Goal: Complete application form

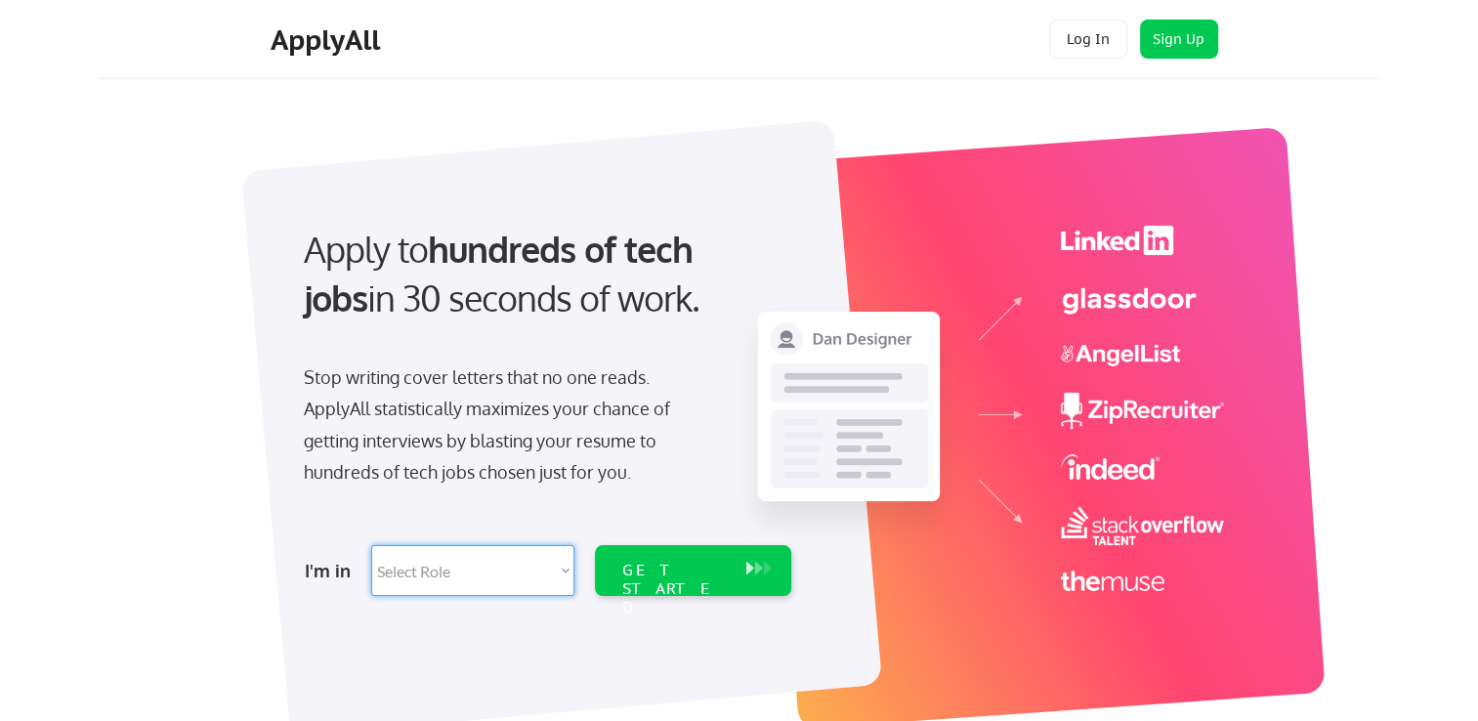
click at [476, 577] on select "Select Role Software Engineering Product Management Customer Success Sales UI/U…" at bounding box center [472, 570] width 203 height 51
click at [477, 580] on select "Select Role Software Engineering Product Management Customer Success Sales UI/U…" at bounding box center [472, 570] width 203 height 51
select select ""sales0""
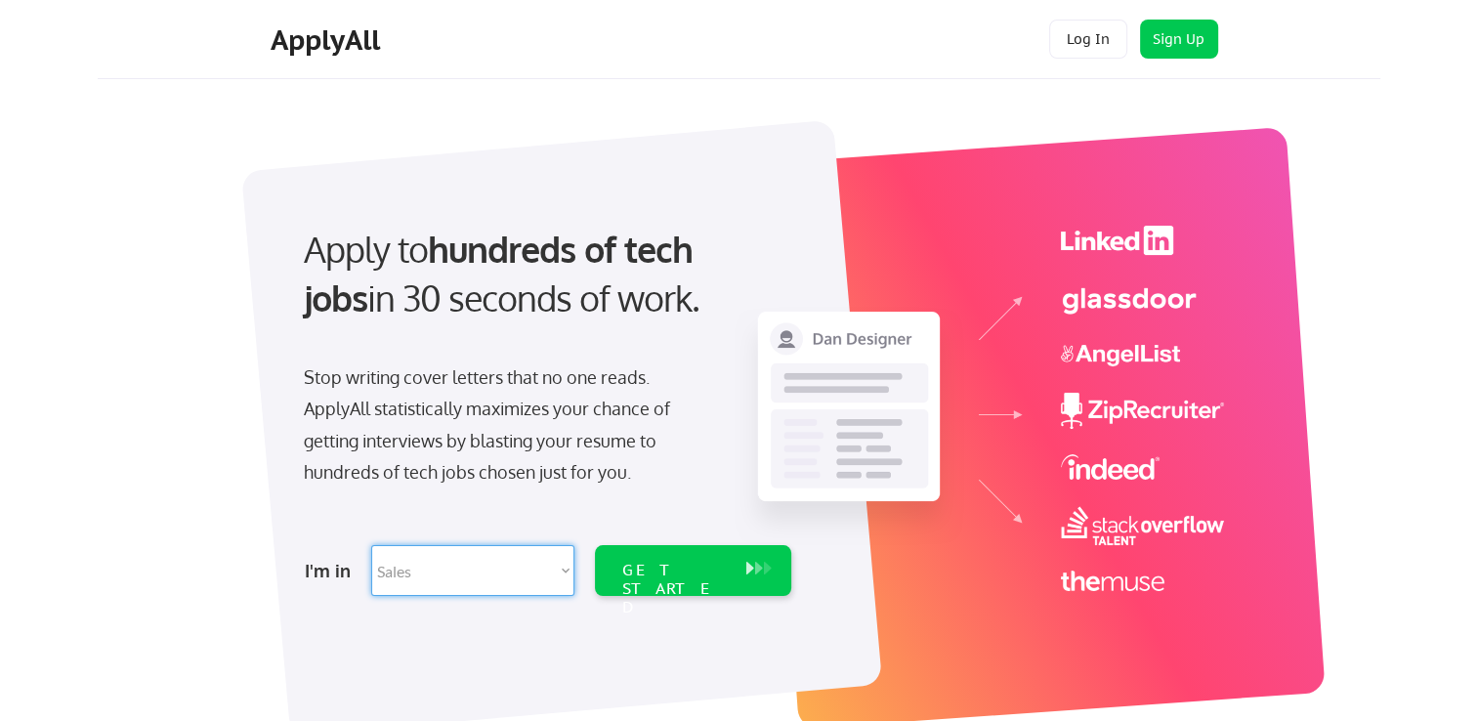
click at [371, 545] on select "Select Role Software Engineering Product Management Customer Success Sales UI/U…" at bounding box center [472, 570] width 203 height 51
select select ""sales0""
click at [723, 583] on div "GET STARTED" at bounding box center [674, 570] width 124 height 51
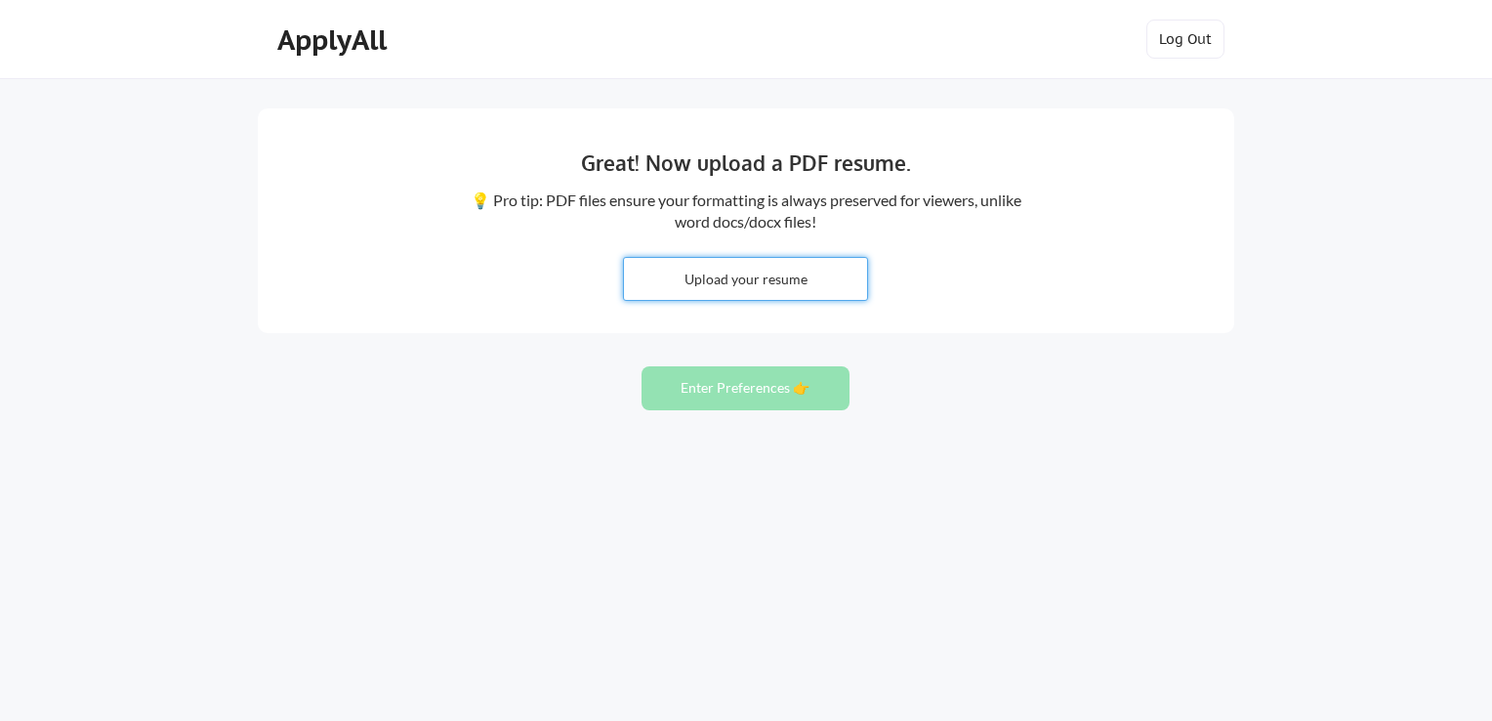
click at [758, 287] on input "file" at bounding box center [745, 279] width 243 height 42
type input "C:\fakepath\[PERSON_NAME] Sales Director.pdf"
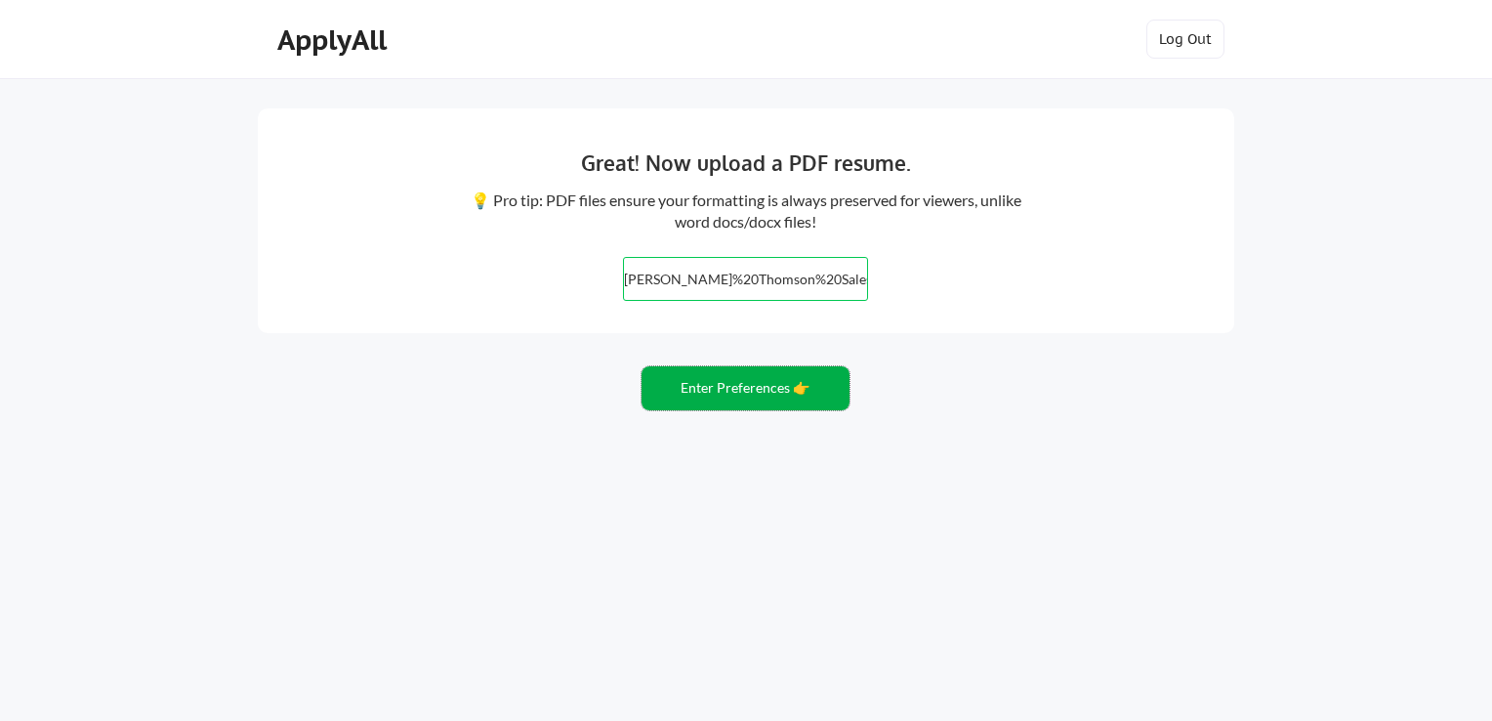
click at [761, 395] on button "Enter Preferences 👉" at bounding box center [746, 388] width 208 height 44
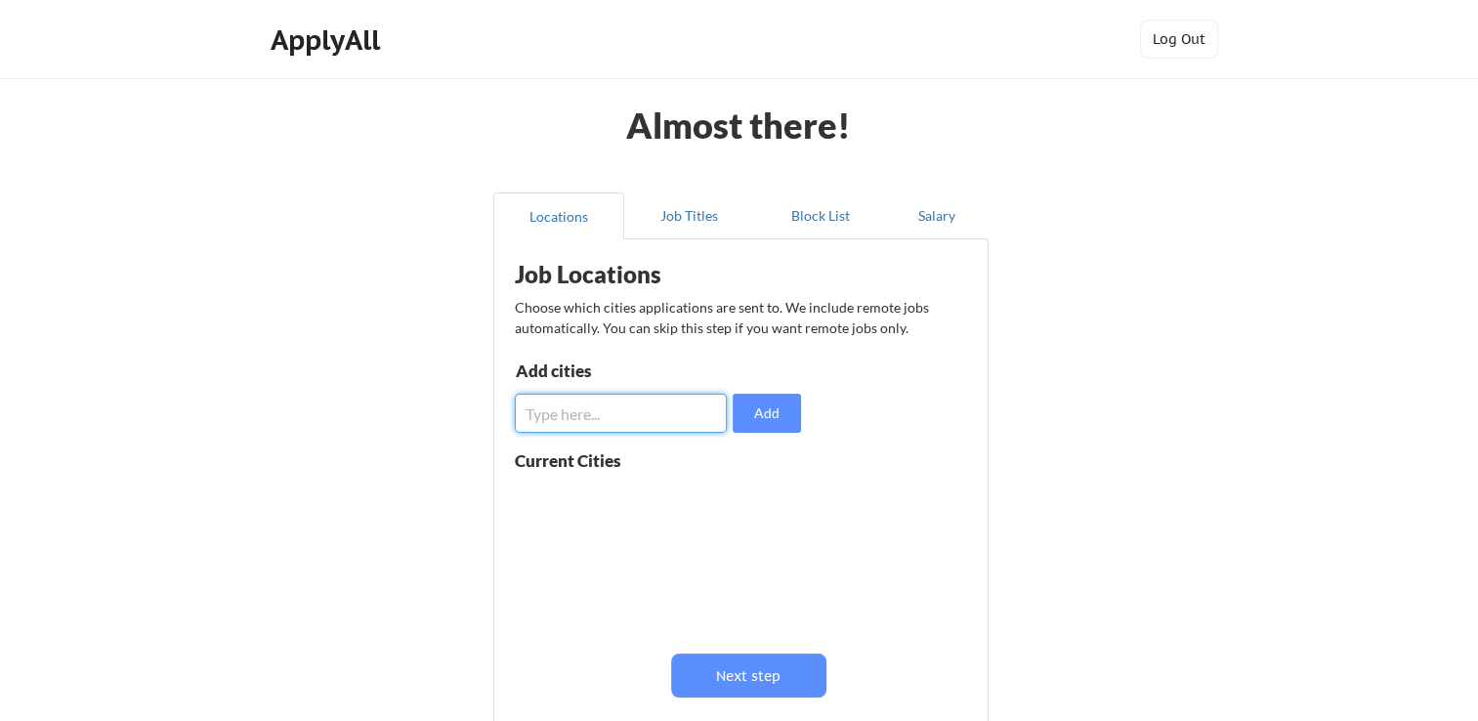
click at [578, 427] on input "input" at bounding box center [621, 413] width 212 height 39
type input "[GEOGRAPHIC_DATA]"
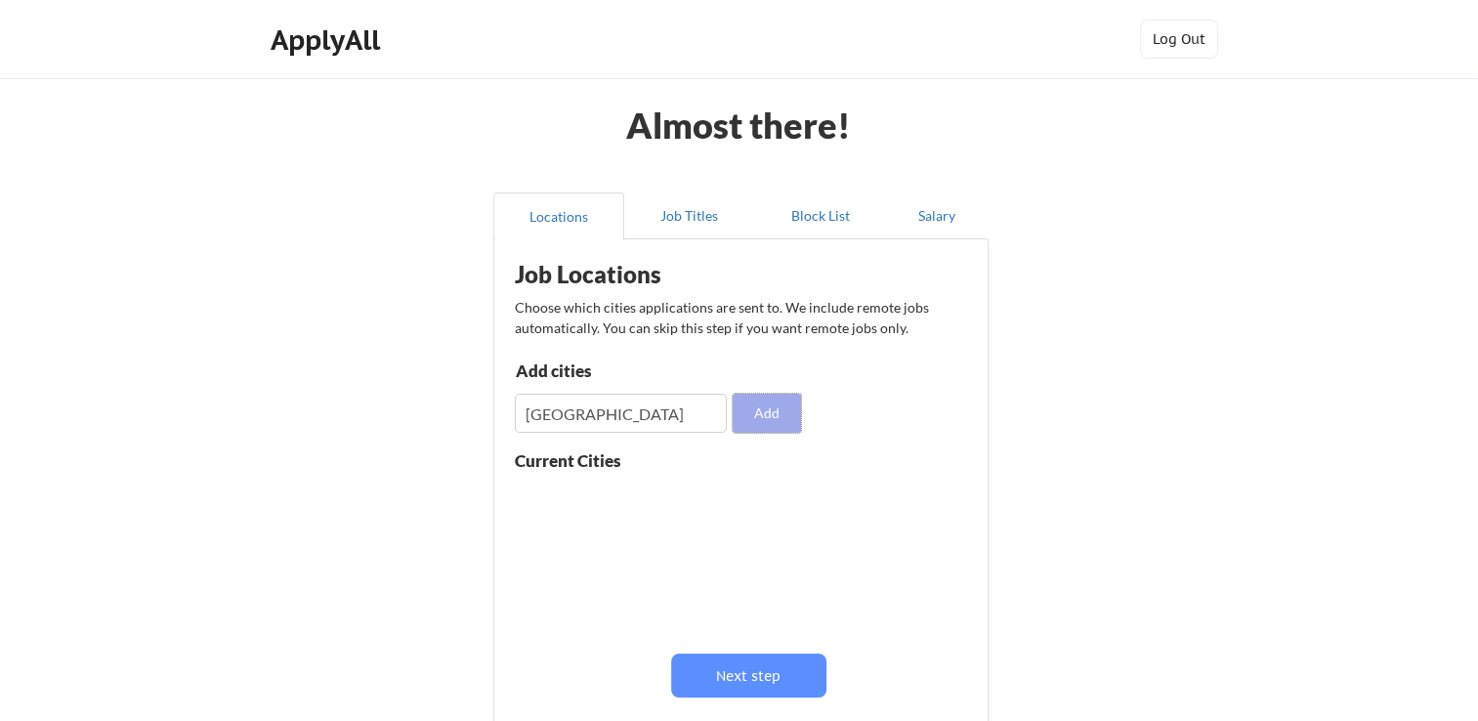
click at [757, 416] on button "Add" at bounding box center [767, 413] width 68 height 39
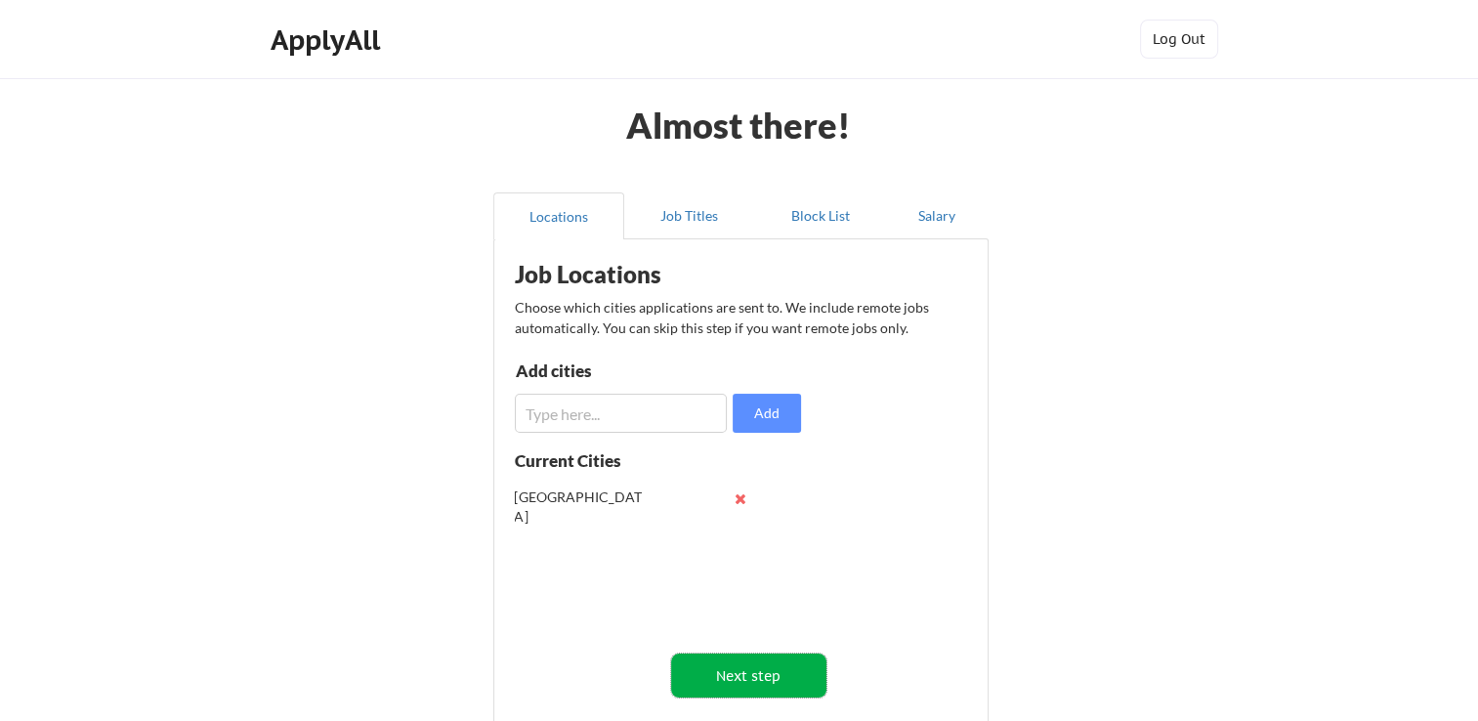
click at [765, 670] on button "Next step" at bounding box center [748, 675] width 155 height 44
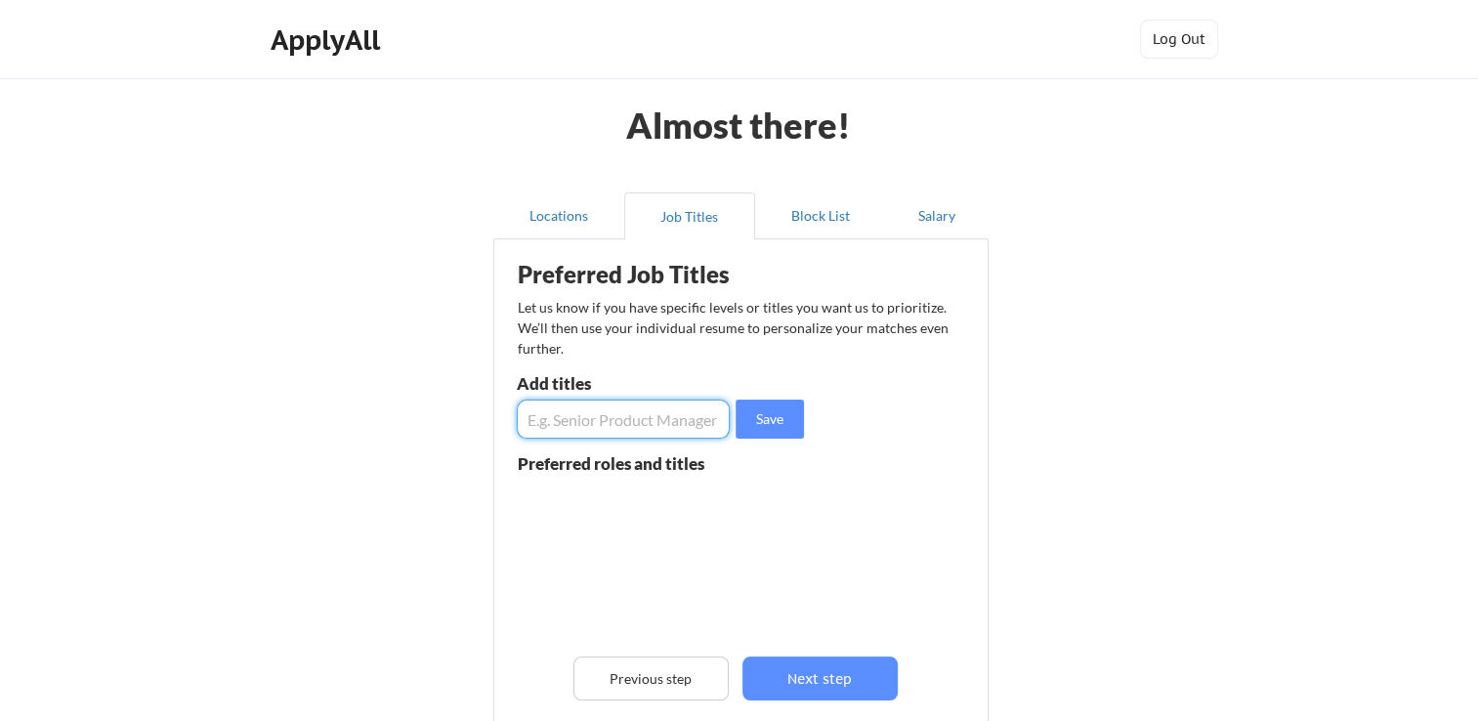
click at [582, 415] on input "input" at bounding box center [623, 418] width 213 height 39
type input "Director sales"
click at [780, 414] on button "Save" at bounding box center [769, 418] width 68 height 39
click at [658, 426] on input "input" at bounding box center [623, 418] width 213 height 39
type input "Sales Director"
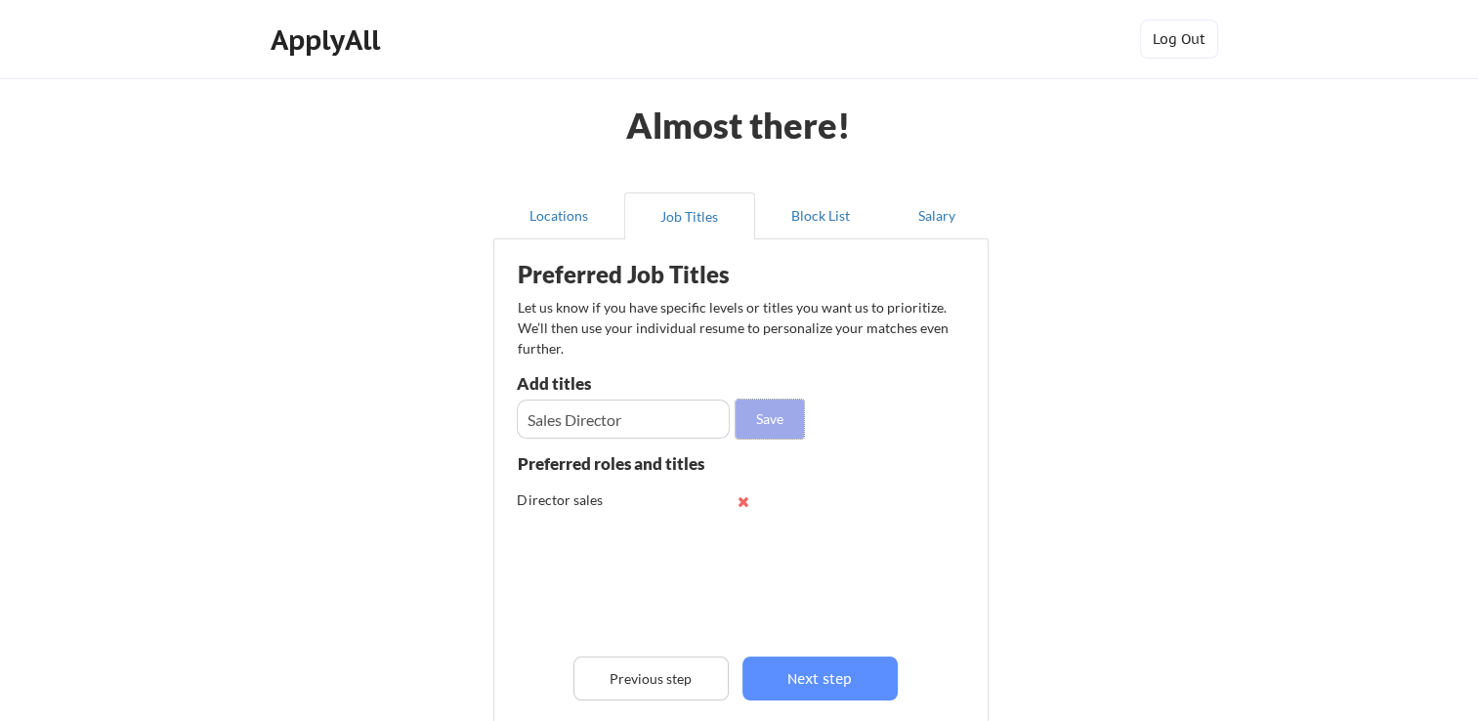
click at [765, 424] on button "Save" at bounding box center [769, 418] width 68 height 39
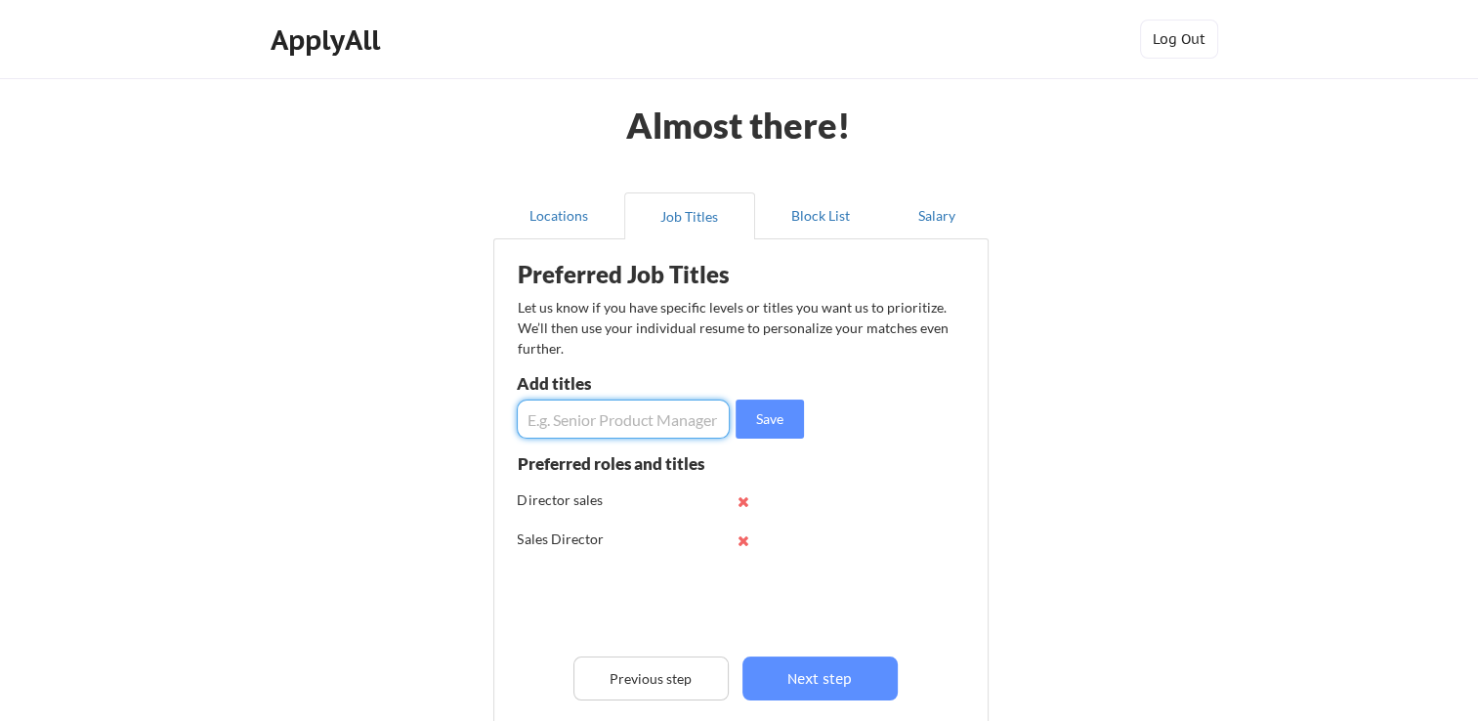
click at [650, 415] on input "input" at bounding box center [623, 418] width 213 height 39
type input "General Manager"
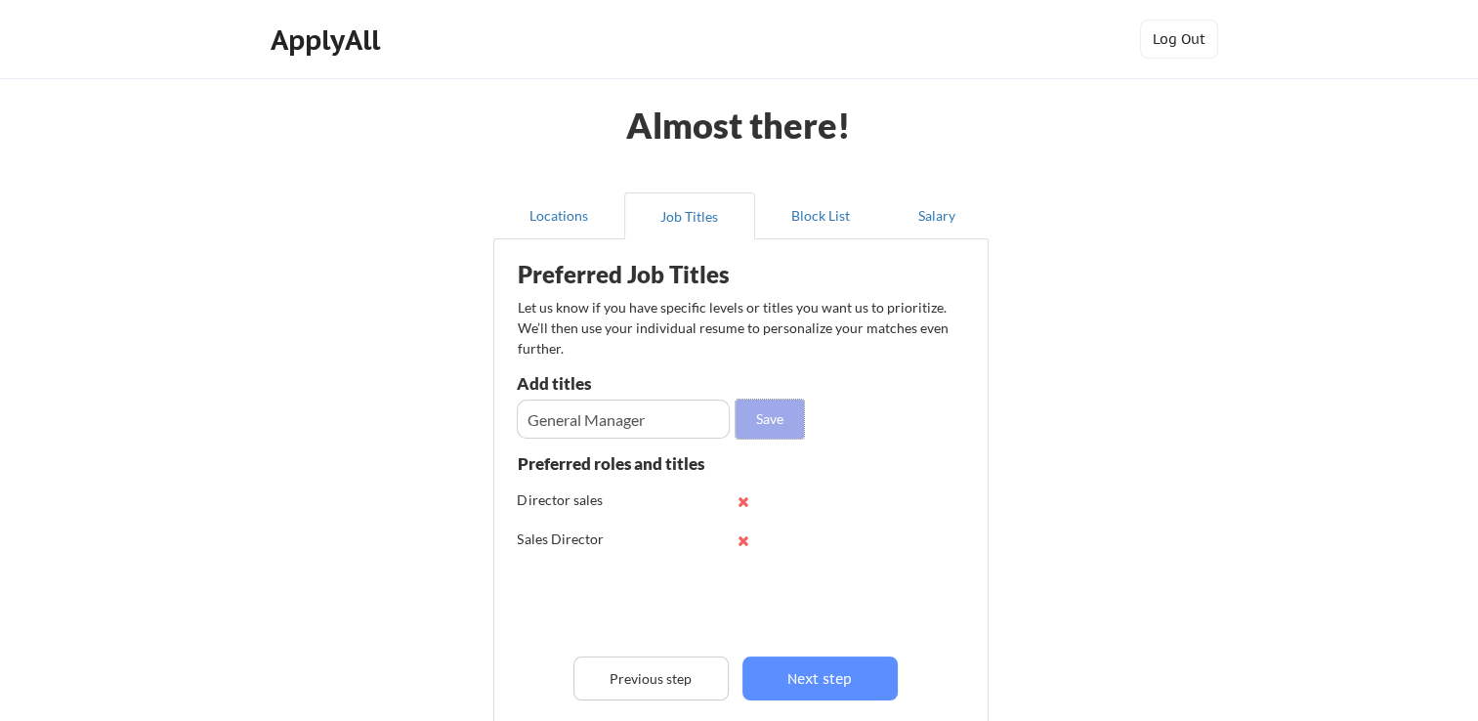
click at [769, 422] on button "Save" at bounding box center [769, 418] width 68 height 39
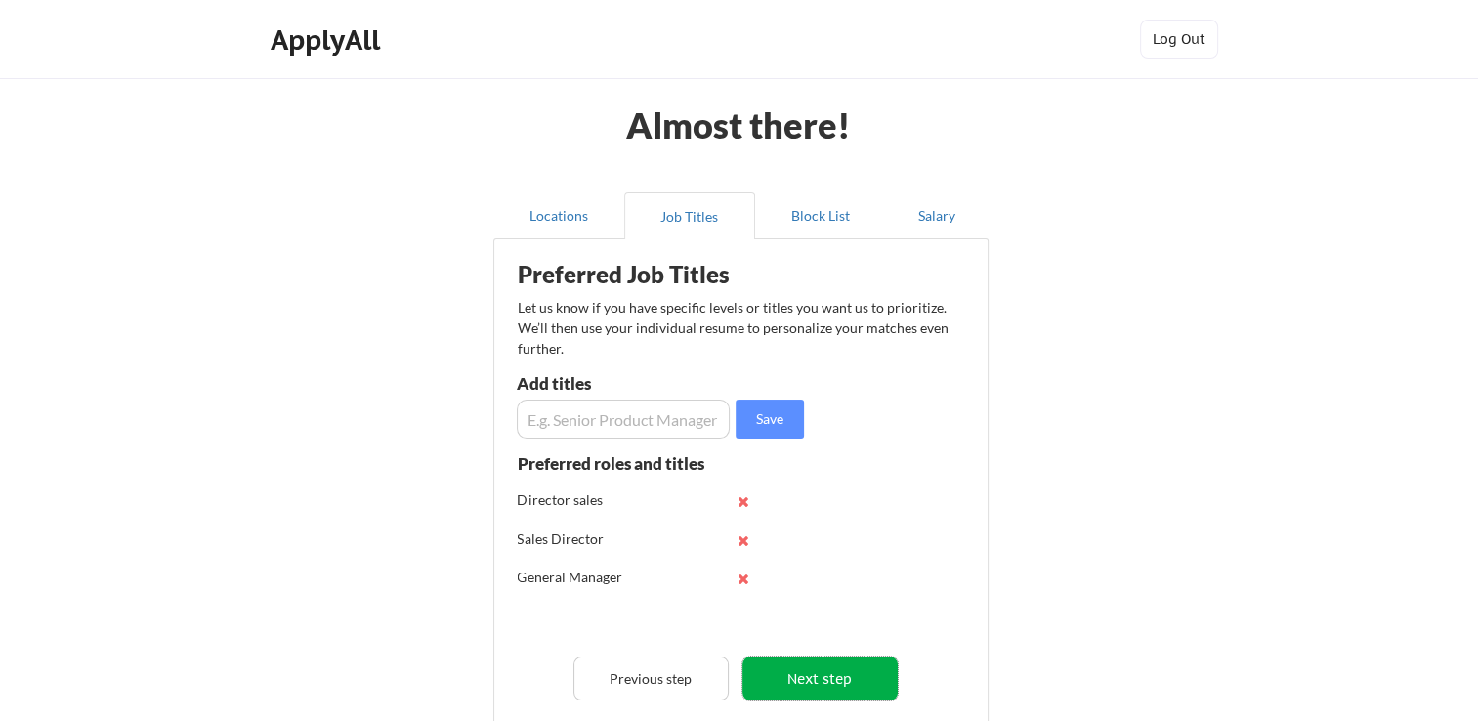
click at [805, 668] on button "Next step" at bounding box center [819, 678] width 155 height 44
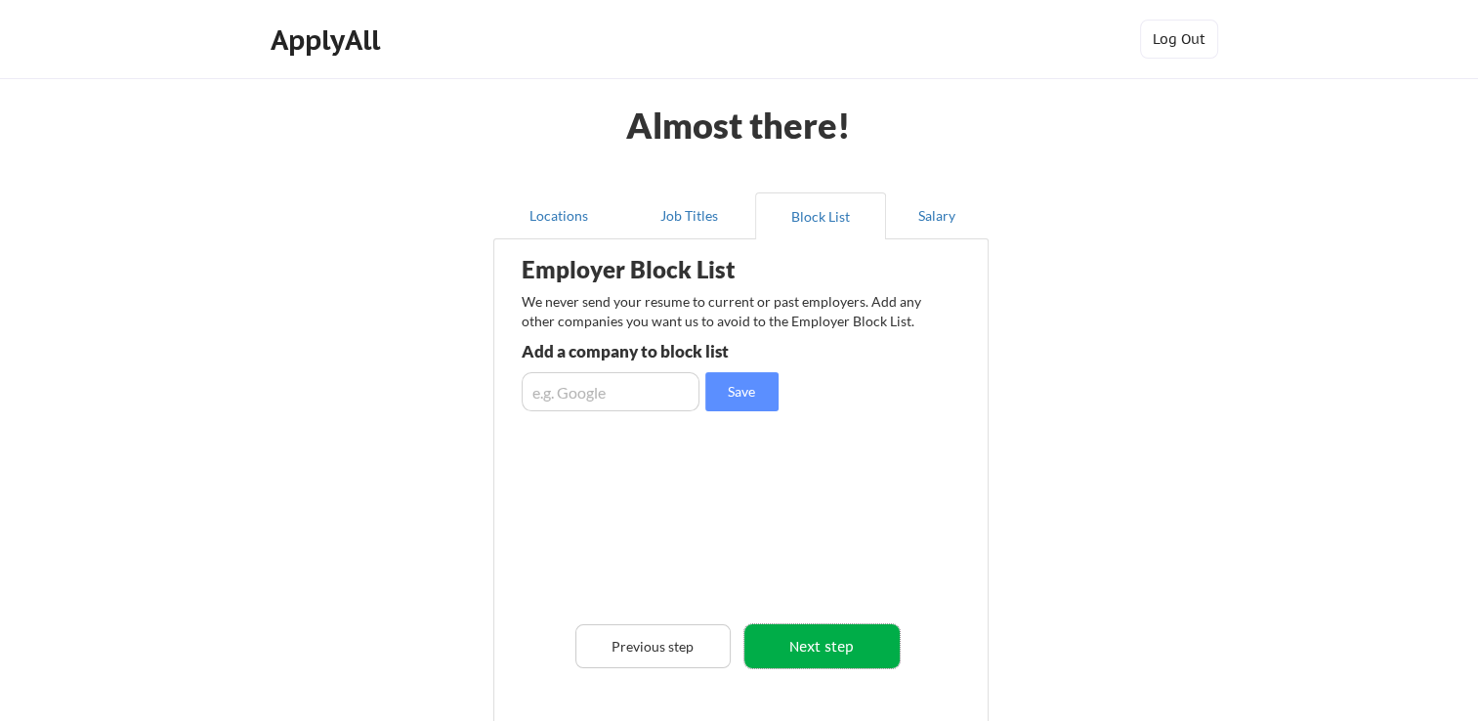
click at [842, 654] on button "Next step" at bounding box center [821, 646] width 155 height 44
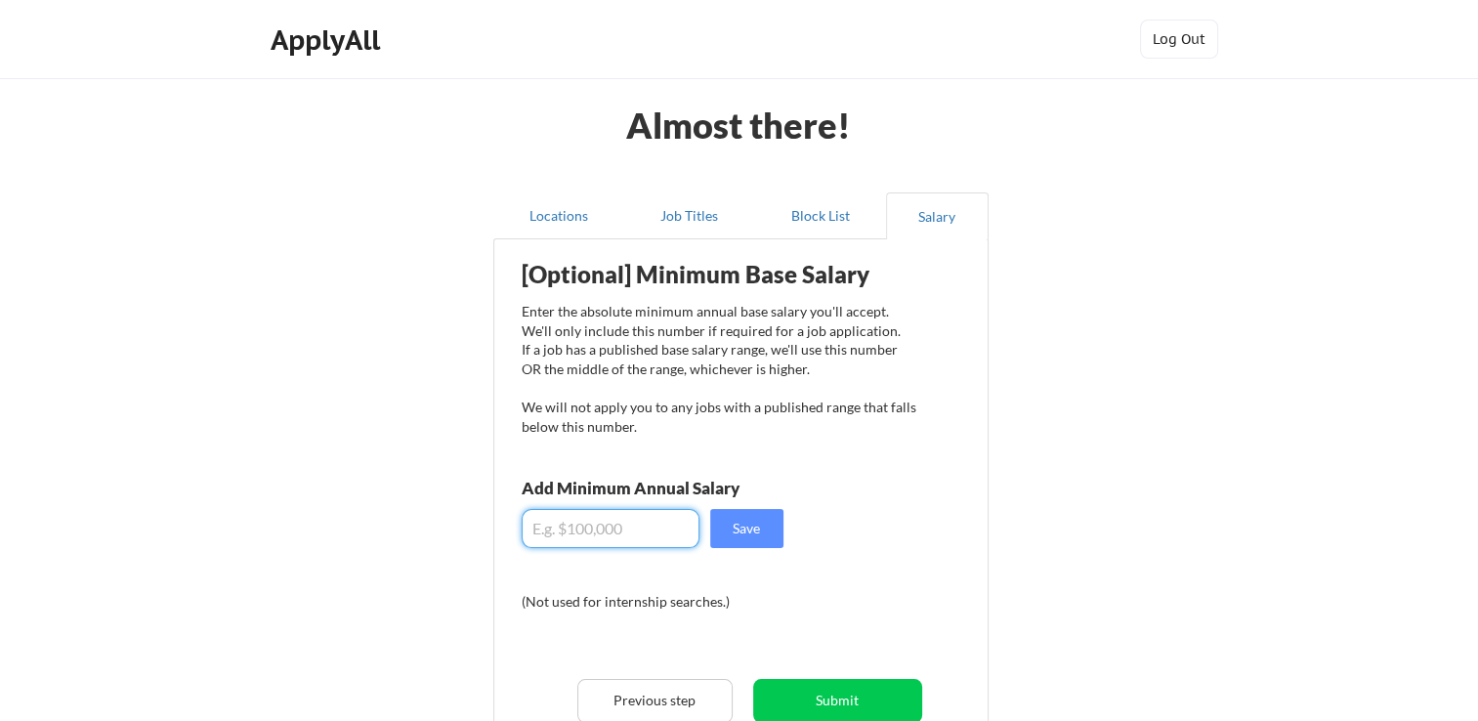
click at [601, 523] on input "input" at bounding box center [611, 528] width 178 height 39
type input "$150,000"
click at [742, 535] on button "Save" at bounding box center [746, 528] width 73 height 39
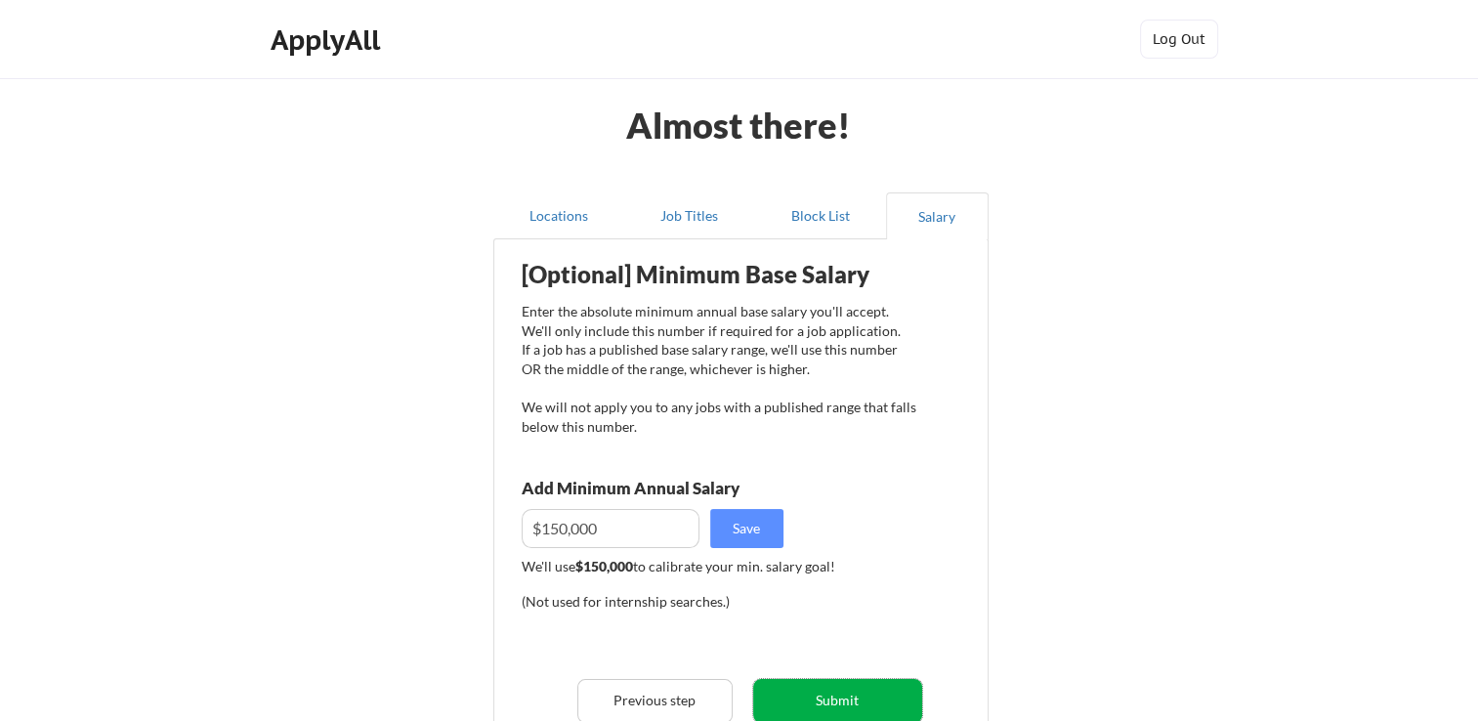
click at [805, 709] on button "Submit" at bounding box center [837, 701] width 169 height 44
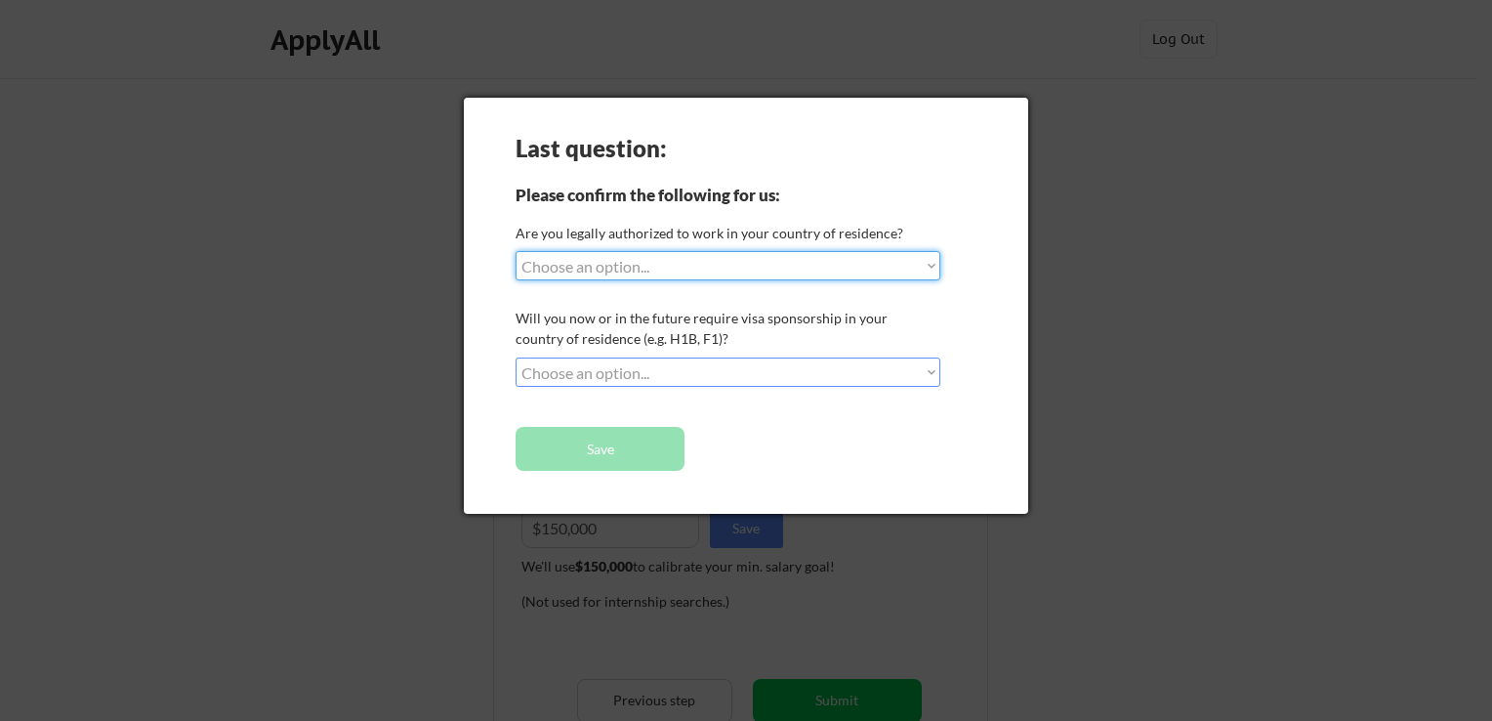
click at [663, 275] on select "Choose an option... Yes, I am a US Citizen Yes, I am a Canadian Citizen Yes, I …" at bounding box center [728, 265] width 425 height 29
select select ""yes__i_am_a_us_citizen""
click at [516, 251] on select "Choose an option... Yes, I am a US Citizen Yes, I am a Canadian Citizen Yes, I …" at bounding box center [728, 265] width 425 height 29
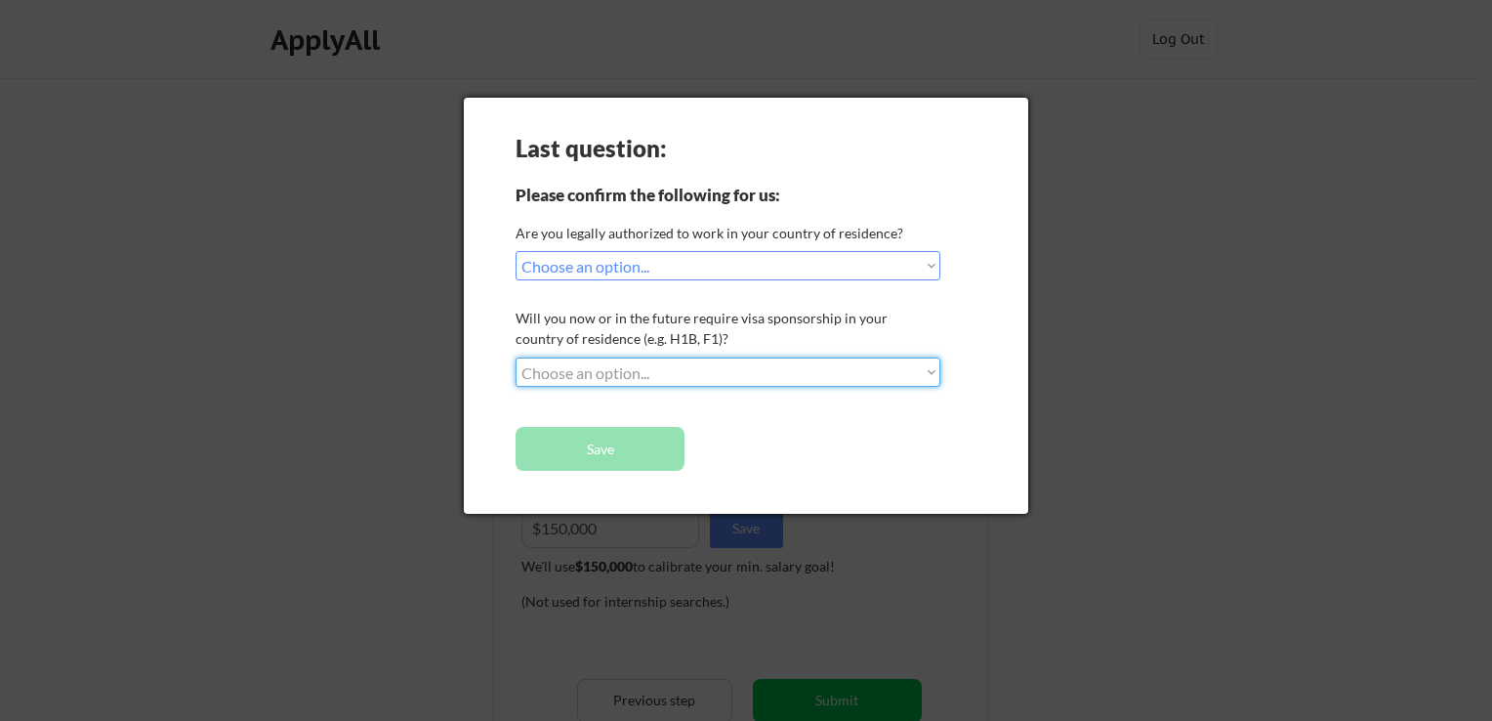
click at [645, 377] on select "Choose an option... No, I will not need sponsorship Yes, I will need sponsorship" at bounding box center [728, 371] width 425 height 29
select select ""no__i_will_not_need_sponsorship""
click at [516, 357] on select "Choose an option... No, I will not need sponsorship Yes, I will need sponsorship" at bounding box center [728, 371] width 425 height 29
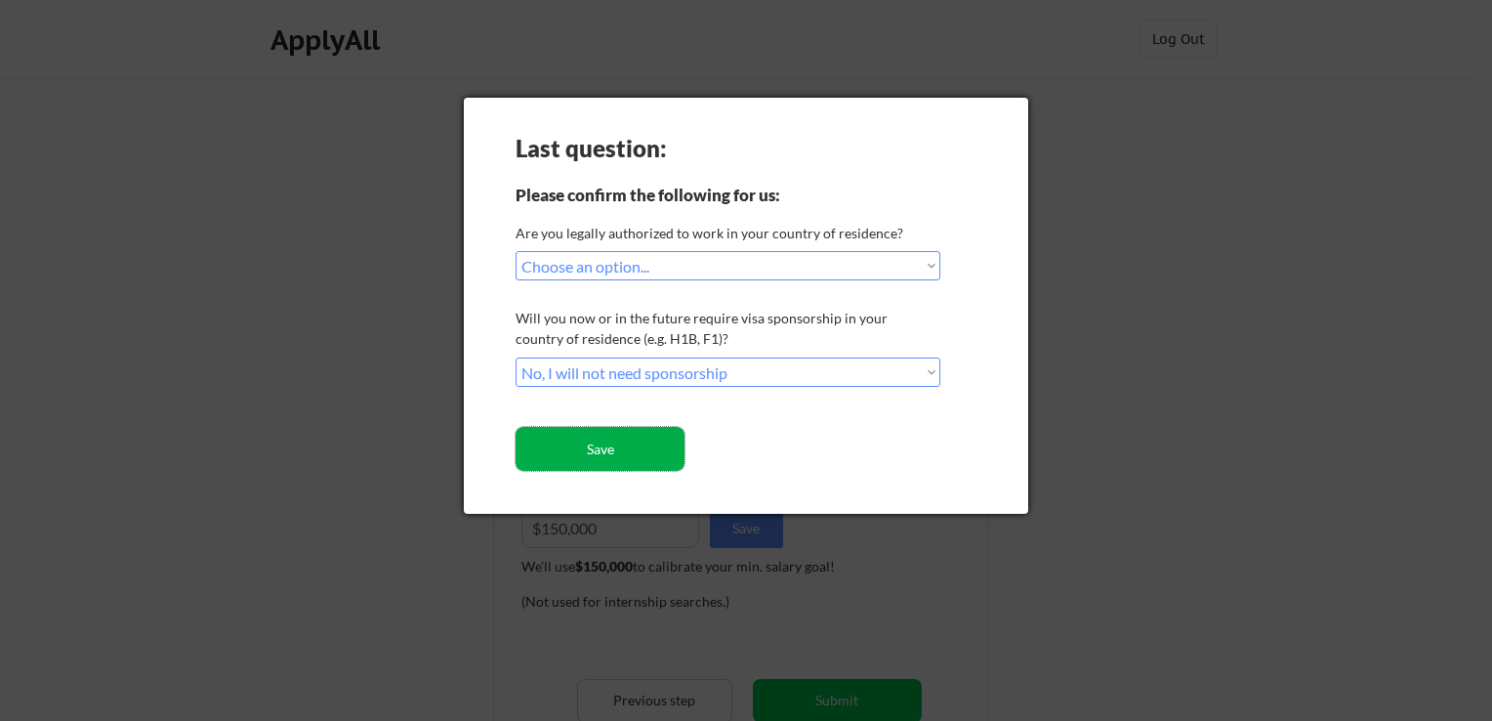
click at [625, 452] on button "Save" at bounding box center [600, 449] width 169 height 44
